Goal: Task Accomplishment & Management: Manage account settings

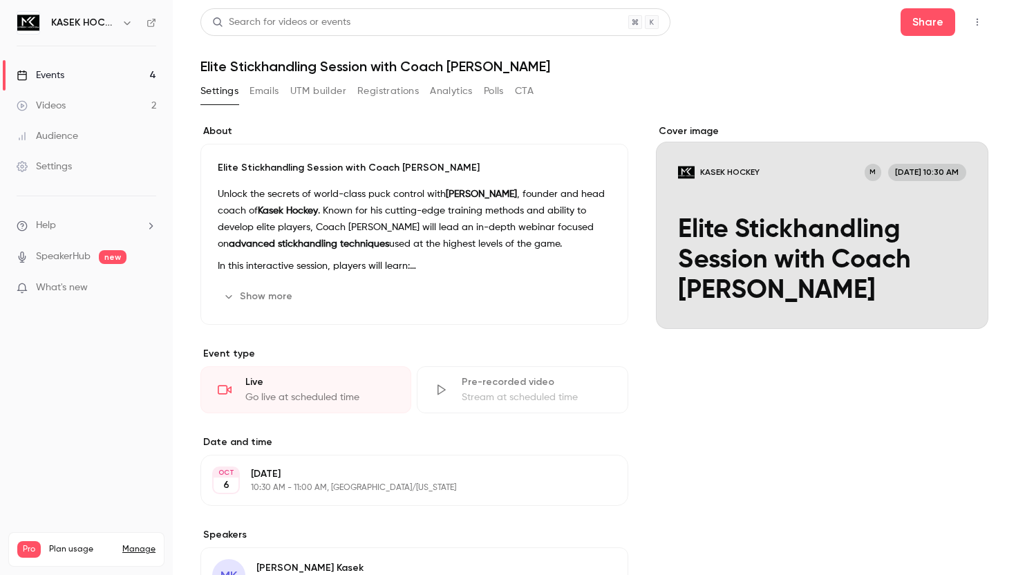
click at [37, 77] on div "Events" at bounding box center [41, 75] width 48 height 14
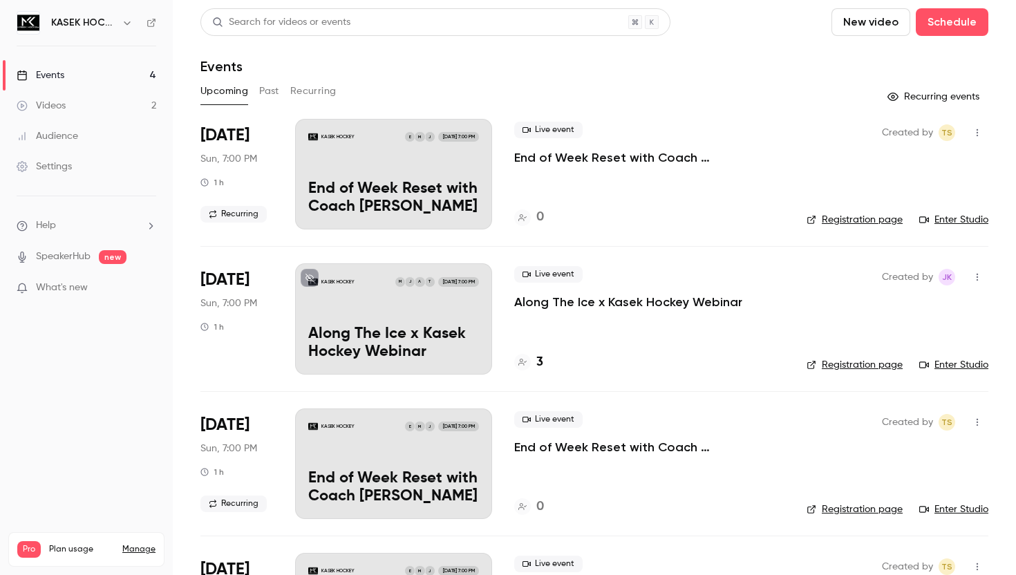
click at [308, 95] on button "Recurring" at bounding box center [313, 91] width 46 height 22
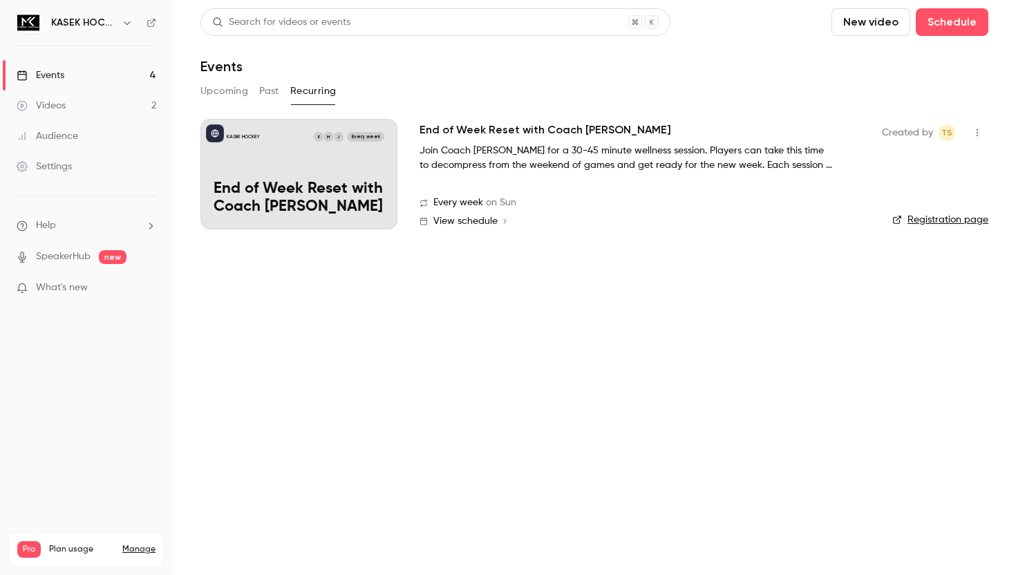
click at [265, 87] on button "Past" at bounding box center [269, 91] width 20 height 22
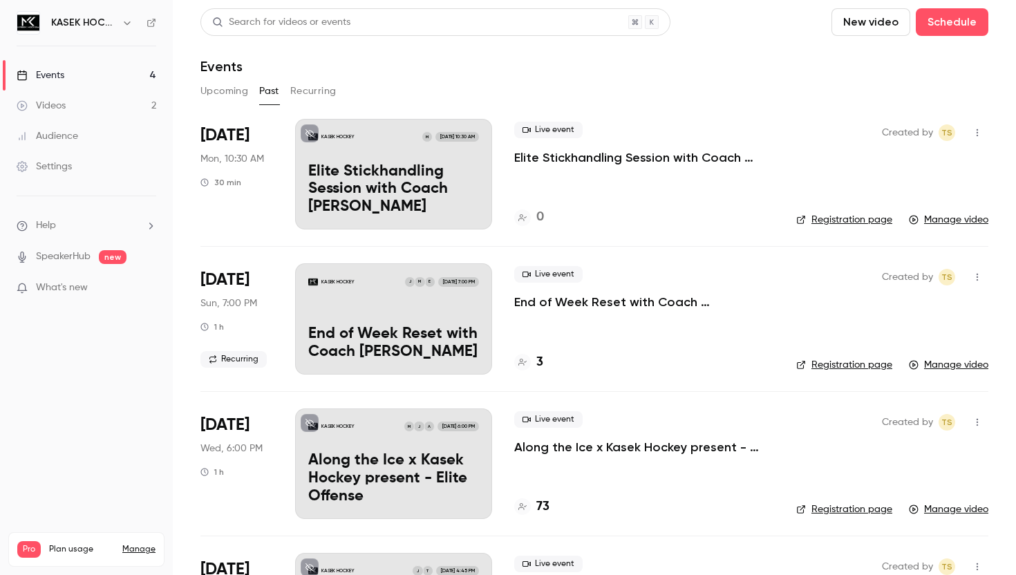
click at [397, 193] on p "Elite Stickhandling Session with Coach [PERSON_NAME]" at bounding box center [393, 189] width 171 height 53
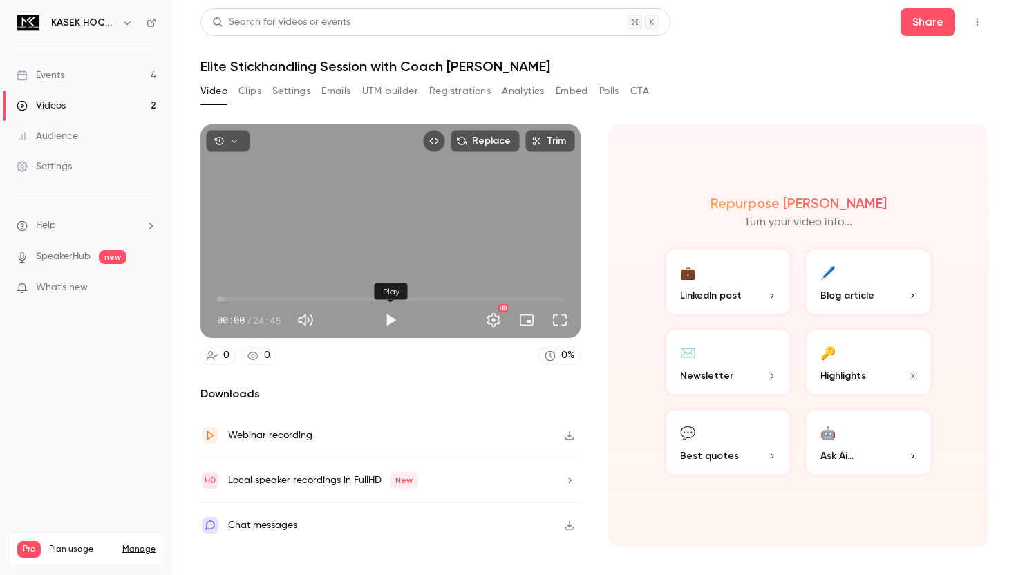
click at [389, 319] on button "Play" at bounding box center [391, 320] width 28 height 28
click at [559, 321] on button "Full screen" at bounding box center [560, 320] width 28 height 28
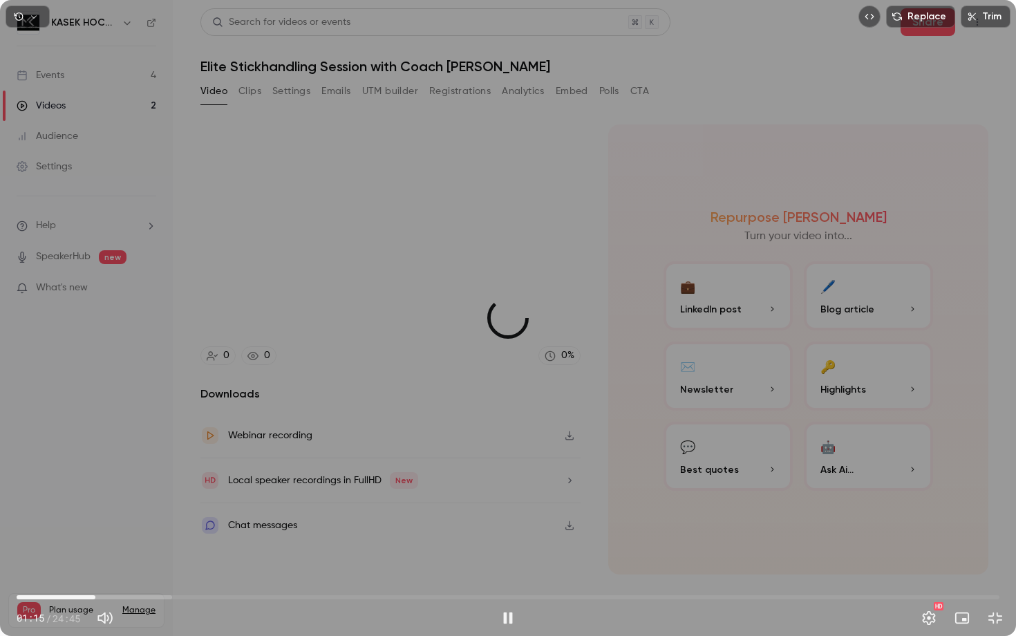
click at [95, 574] on span "01:59" at bounding box center [508, 597] width 983 height 22
click at [134, 574] on span "02:57" at bounding box center [508, 597] width 983 height 22
click at [206, 574] on span "04:46" at bounding box center [508, 597] width 983 height 22
click at [235, 574] on span "05:30" at bounding box center [508, 597] width 983 height 22
click at [252, 574] on span "05:31" at bounding box center [508, 597] width 983 height 22
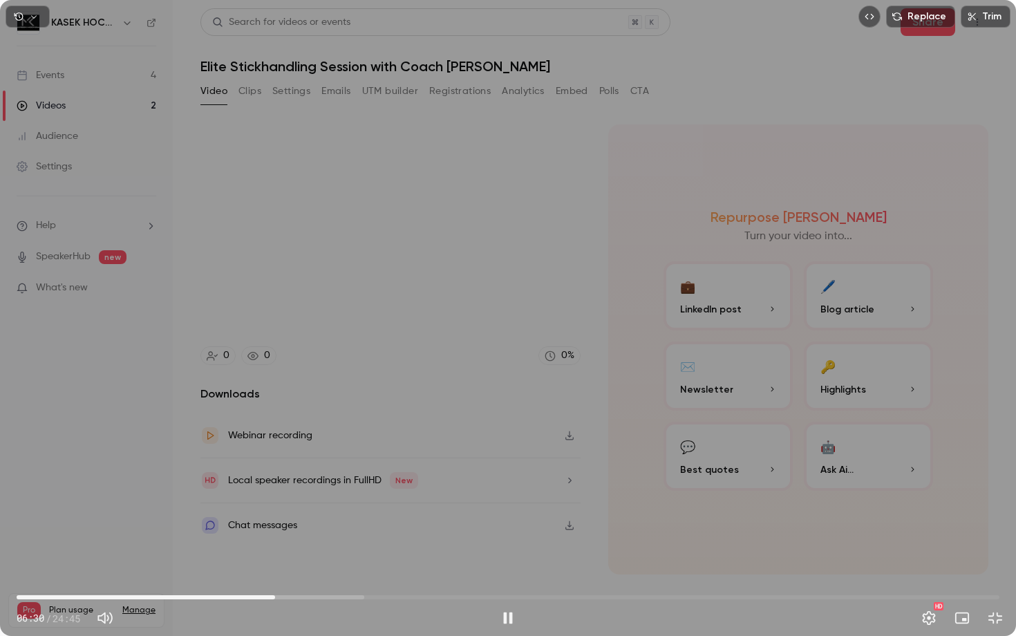
click at [275, 574] on span "06:30" at bounding box center [508, 597] width 983 height 22
click at [291, 574] on span "06:35" at bounding box center [508, 597] width 983 height 22
click at [328, 574] on span "07:50" at bounding box center [508, 597] width 983 height 22
click at [351, 574] on span "07:50" at bounding box center [508, 597] width 983 height 22
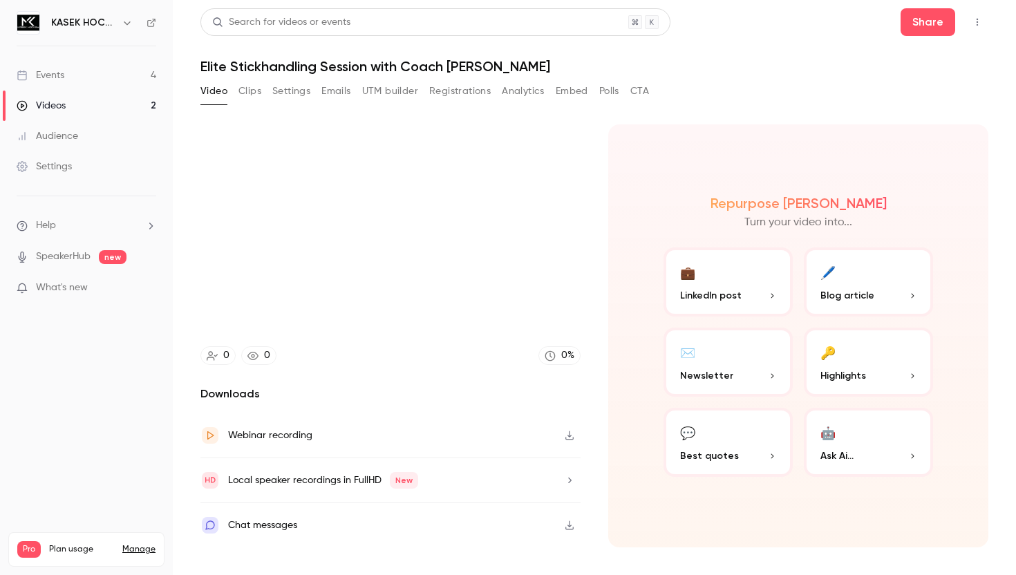
type input "*****"
click at [41, 76] on div "Events" at bounding box center [41, 75] width 48 height 14
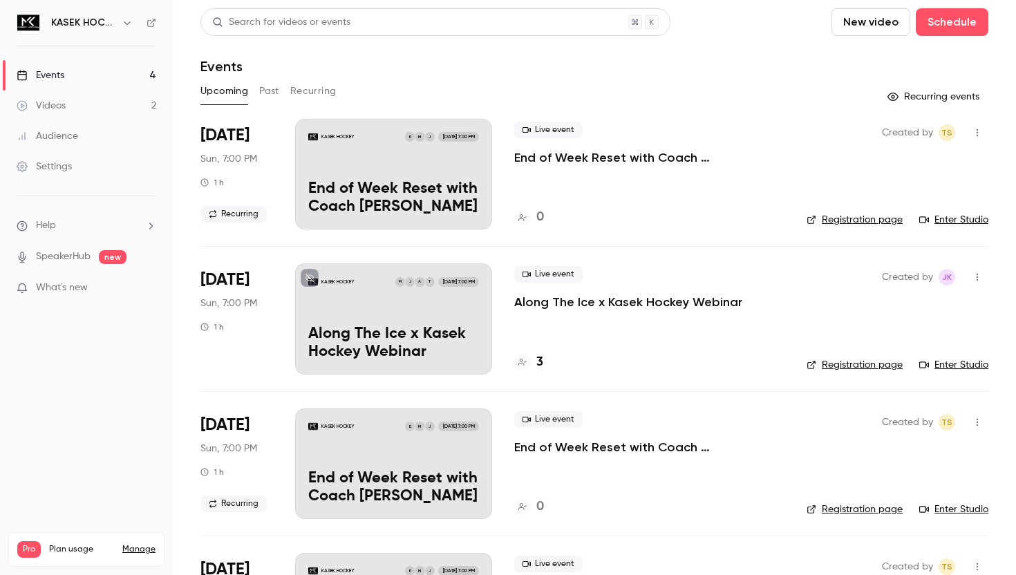
click at [33, 110] on div "Videos" at bounding box center [41, 106] width 49 height 14
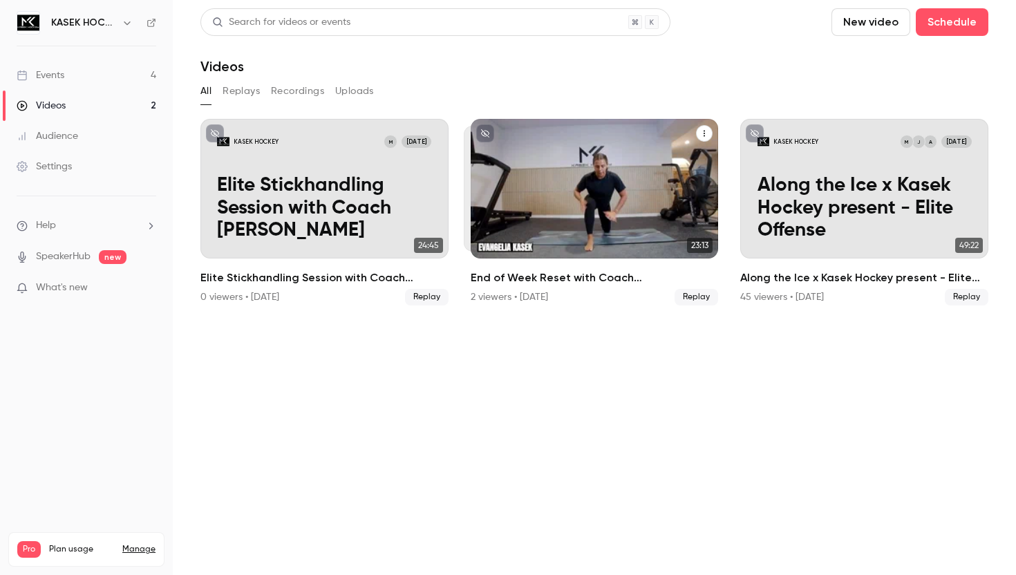
click at [582, 215] on p "End of Week Reset with Coach [PERSON_NAME]" at bounding box center [594, 219] width 214 height 45
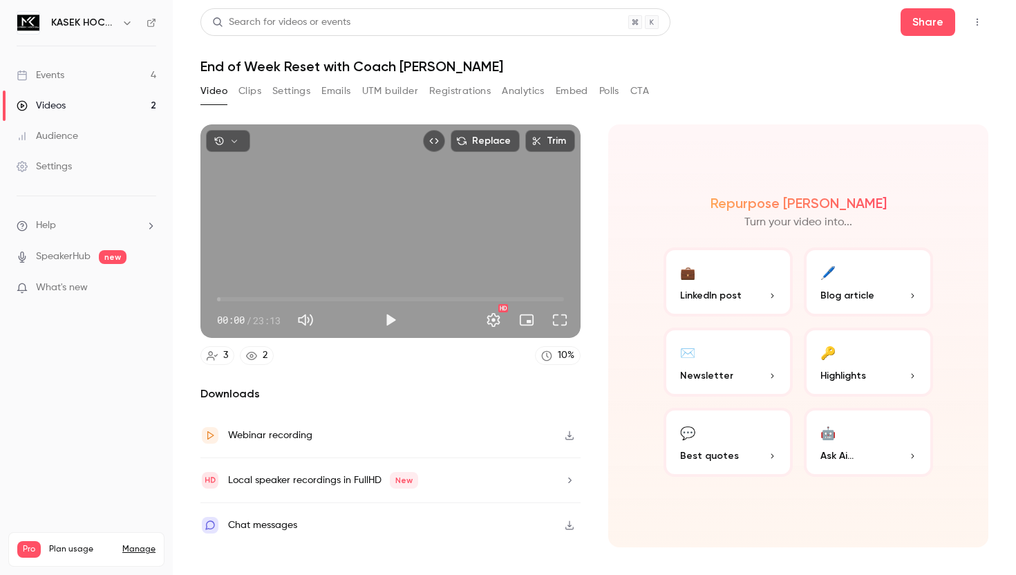
click at [391, 317] on button "Play" at bounding box center [391, 320] width 28 height 28
click at [558, 325] on button "Full screen" at bounding box center [560, 320] width 28 height 28
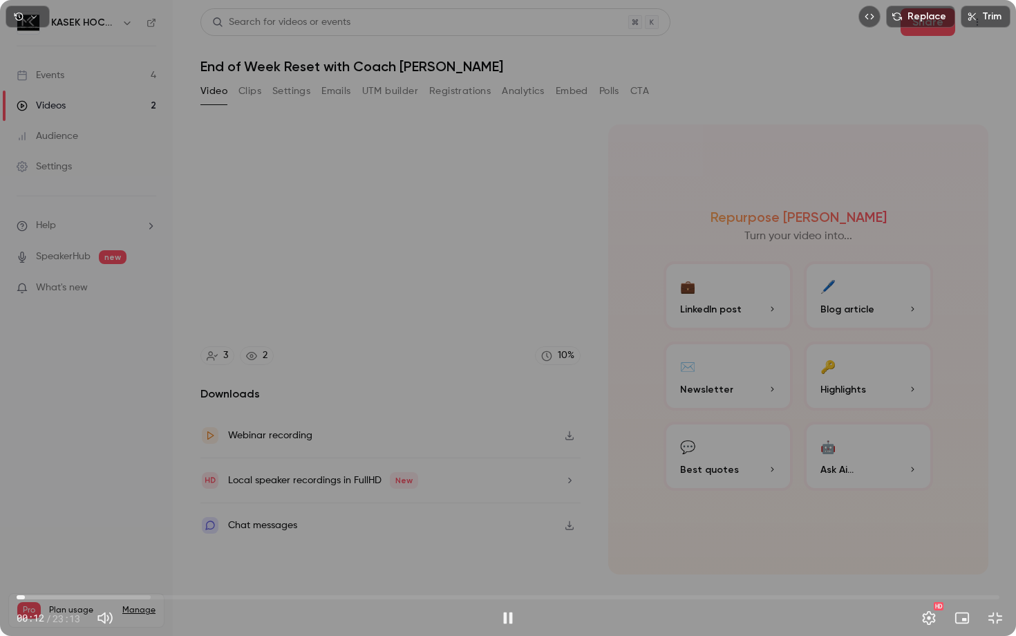
click at [129, 574] on span "00:12" at bounding box center [508, 597] width 983 height 22
click at [206, 574] on div "02:39 / 23:13" at bounding box center [256, 618] width 478 height 22
click at [262, 574] on span "05:47" at bounding box center [508, 597] width 983 height 22
click at [320, 574] on span "07:10" at bounding box center [508, 597] width 983 height 22
click at [902, 574] on span "07:28" at bounding box center [508, 597] width 983 height 22
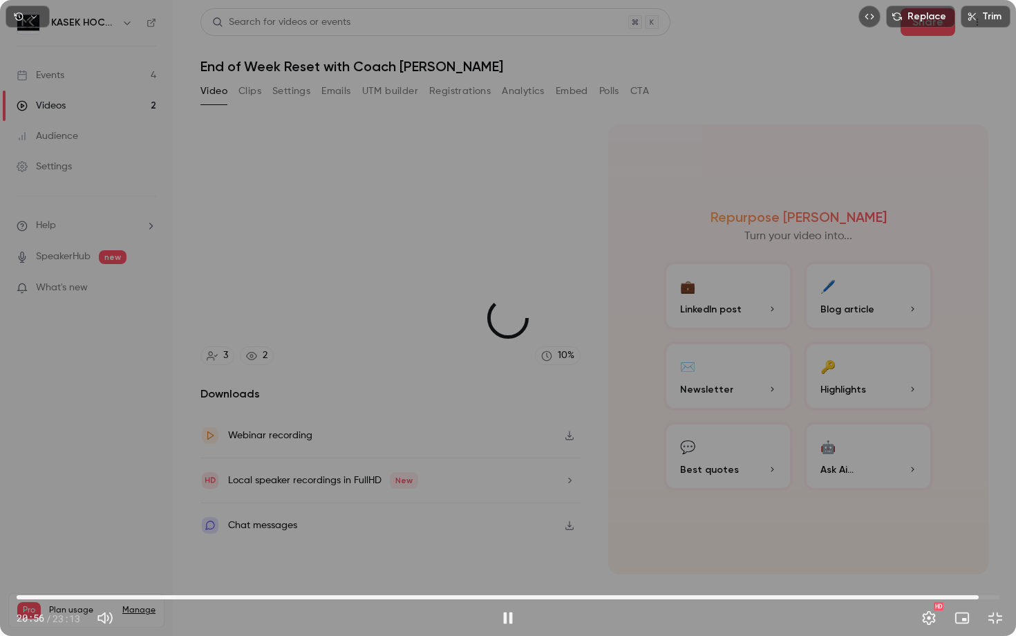
click at [979, 574] on span "22:43" at bounding box center [508, 597] width 983 height 22
click at [993, 574] on span "22:46" at bounding box center [508, 597] width 983 height 22
type input "******"
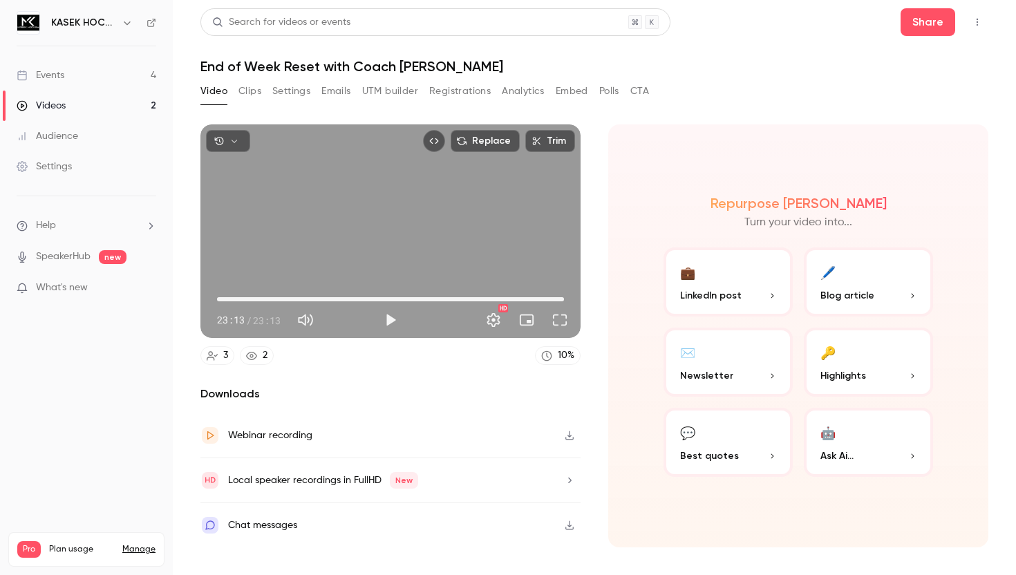
click at [59, 73] on div "Events" at bounding box center [41, 75] width 48 height 14
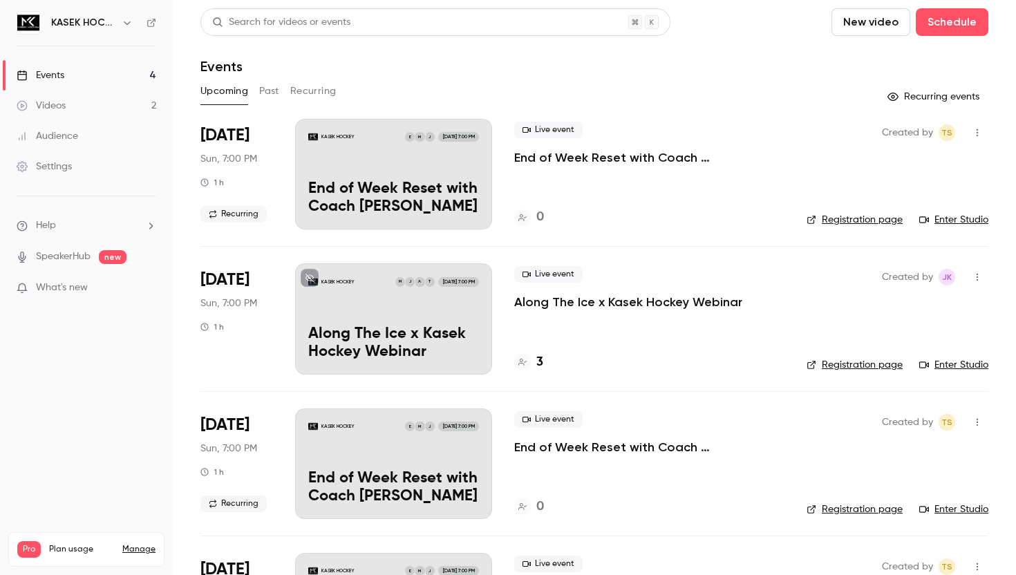
click at [64, 68] on div "Events" at bounding box center [41, 75] width 48 height 14
click at [953, 26] on button "Schedule" at bounding box center [952, 22] width 73 height 28
click at [915, 58] on div "One time event" at bounding box center [924, 60] width 105 height 14
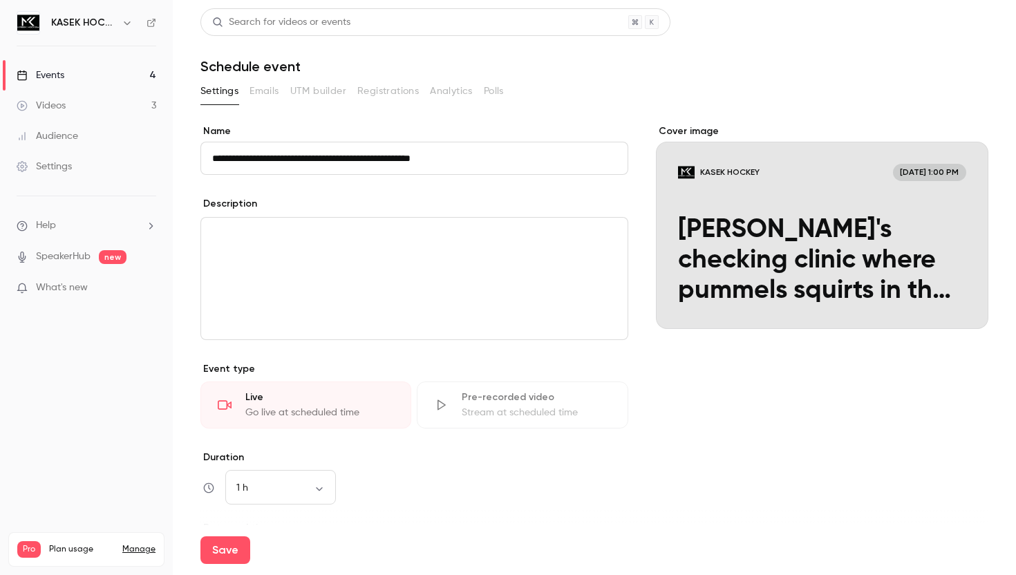
type input "**********"
click at [270, 238] on p "editor" at bounding box center [414, 234] width 404 height 17
click at [487, 415] on div "Stream at scheduled time" at bounding box center [536, 413] width 149 height 14
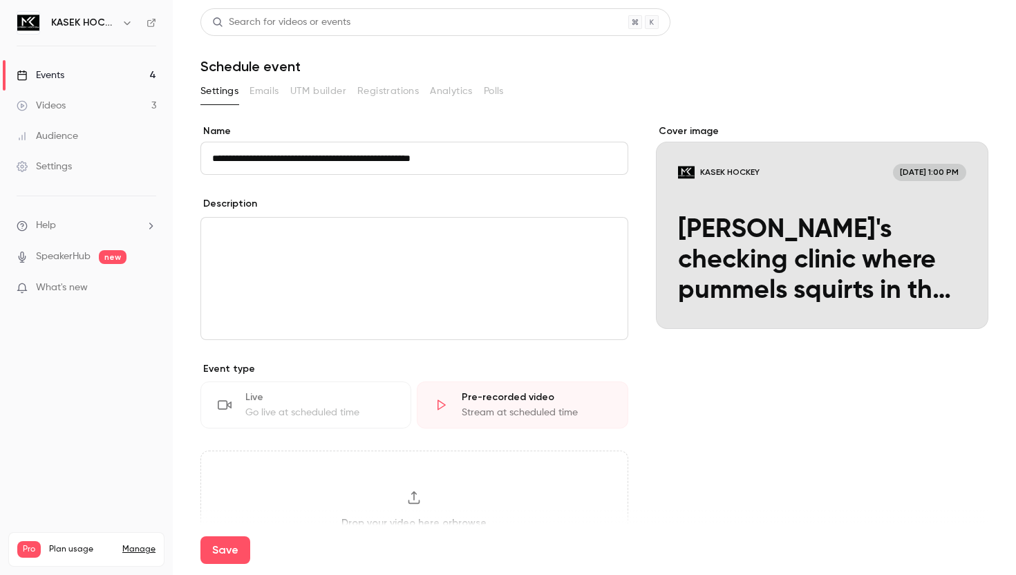
click at [698, 473] on div "Cover image KASEK HOCKEY [DATE] 1:00 PM [PERSON_NAME]'s checking clinic where p…" at bounding box center [822, 498] width 333 height 749
click at [261, 109] on section "**********" at bounding box center [594, 507] width 788 height 854
click at [278, 77] on div "**********" at bounding box center [594, 471] width 788 height 926
click at [217, 553] on button "Save" at bounding box center [225, 550] width 50 height 28
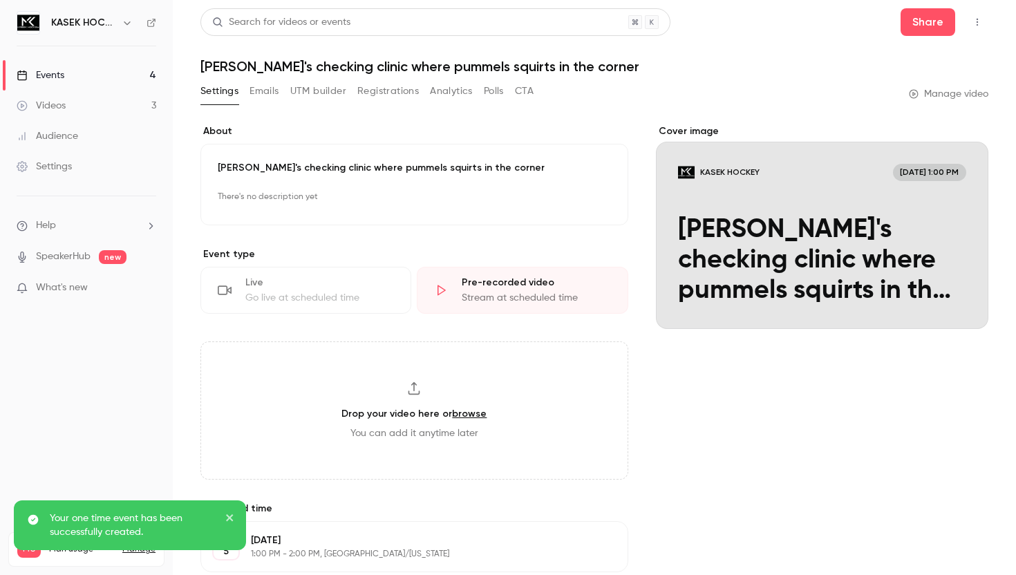
click at [270, 100] on button "Emails" at bounding box center [264, 91] width 29 height 22
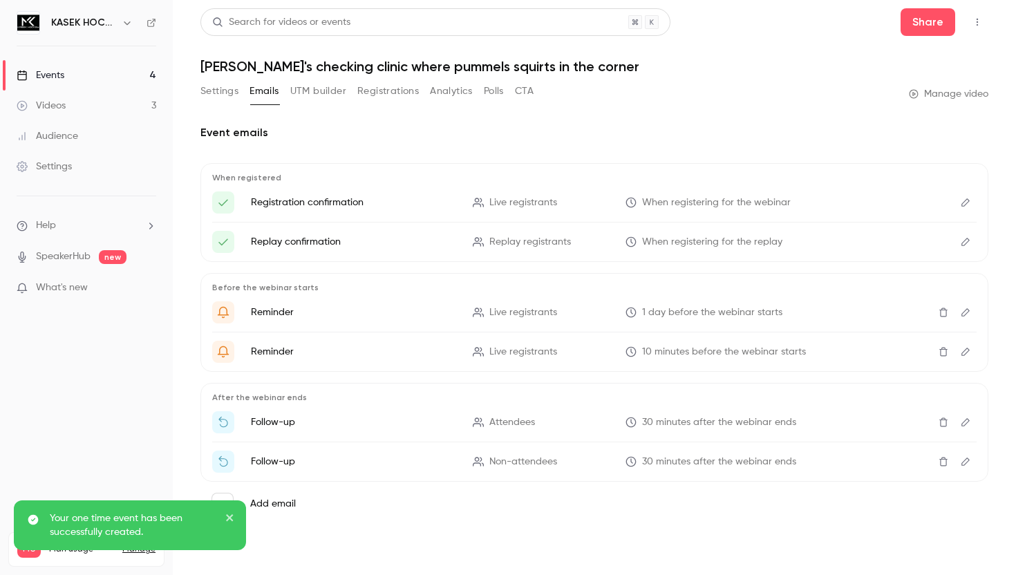
click at [963, 207] on icon "Edit" at bounding box center [965, 203] width 11 height 10
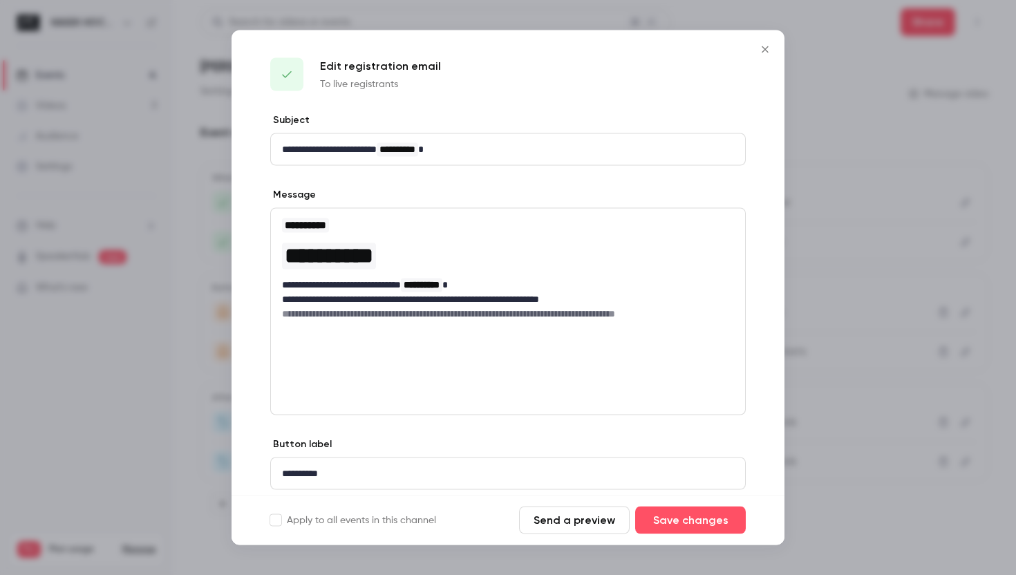
click at [760, 48] on icon "Close" at bounding box center [765, 49] width 17 height 11
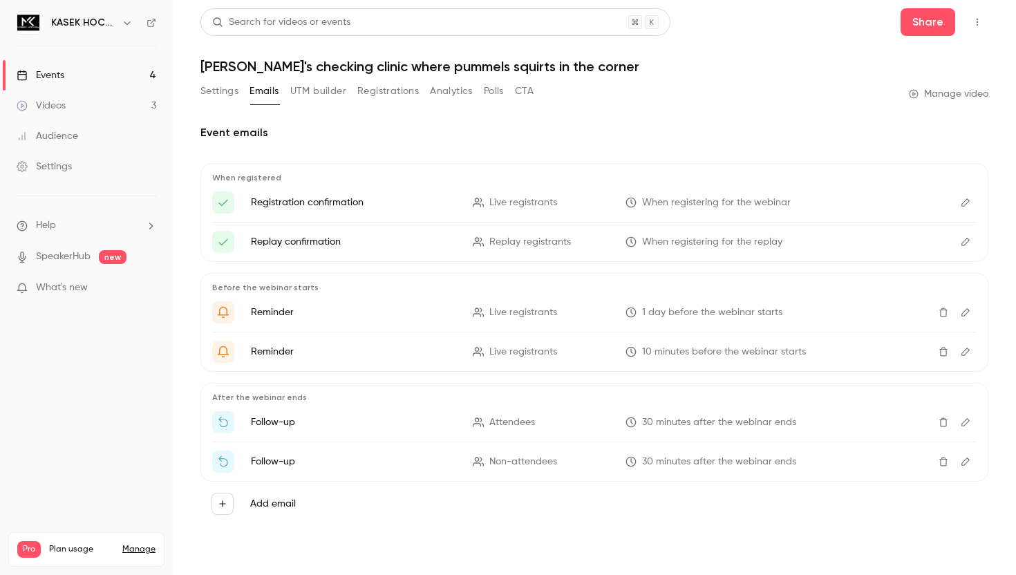
click at [222, 88] on button "Settings" at bounding box center [219, 91] width 38 height 22
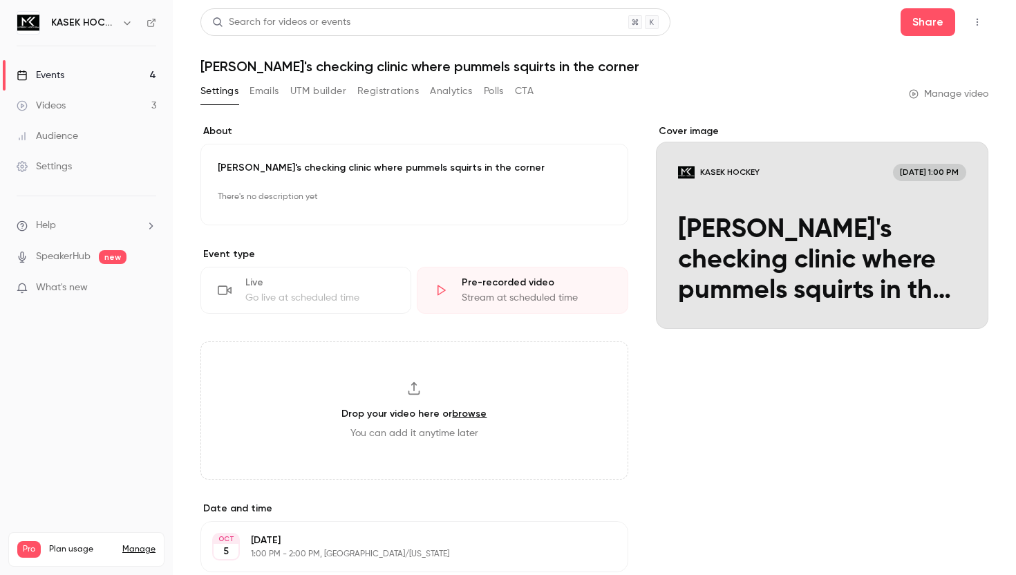
click at [981, 20] on icon "button" at bounding box center [977, 22] width 11 height 10
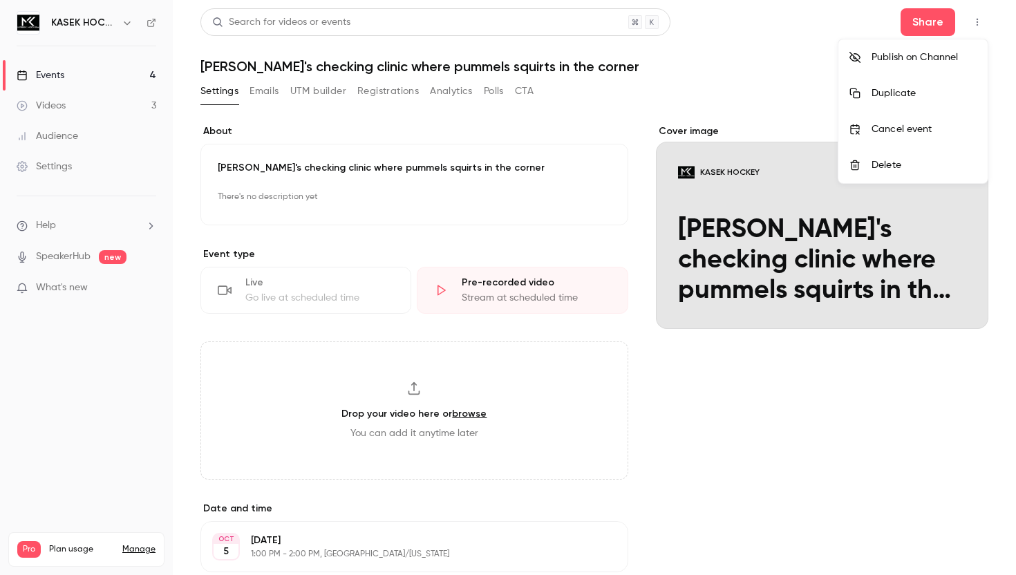
click at [894, 162] on div "Delete" at bounding box center [924, 165] width 105 height 14
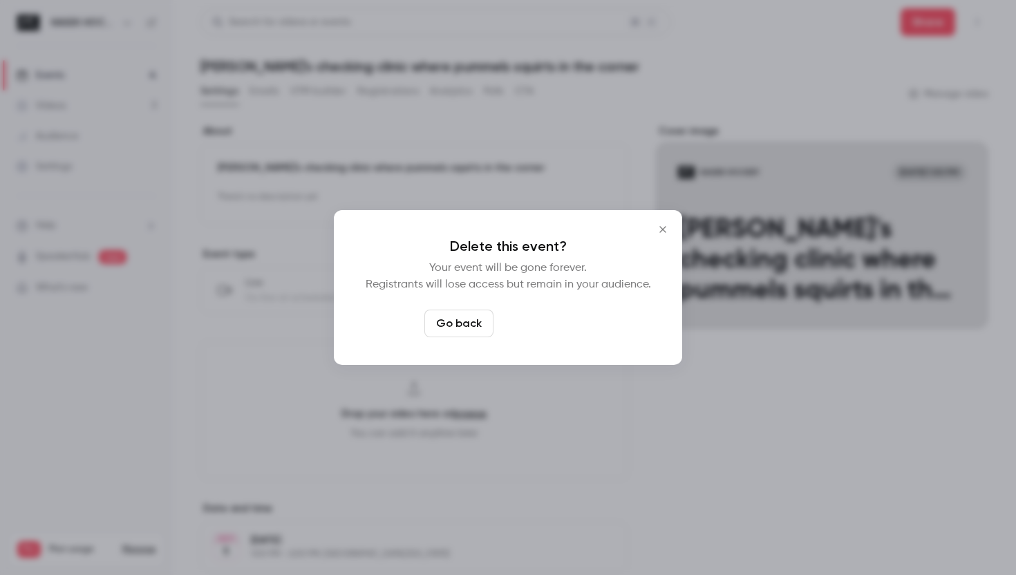
click at [538, 334] on button "Delete event" at bounding box center [545, 324] width 93 height 28
